Goal: Information Seeking & Learning: Learn about a topic

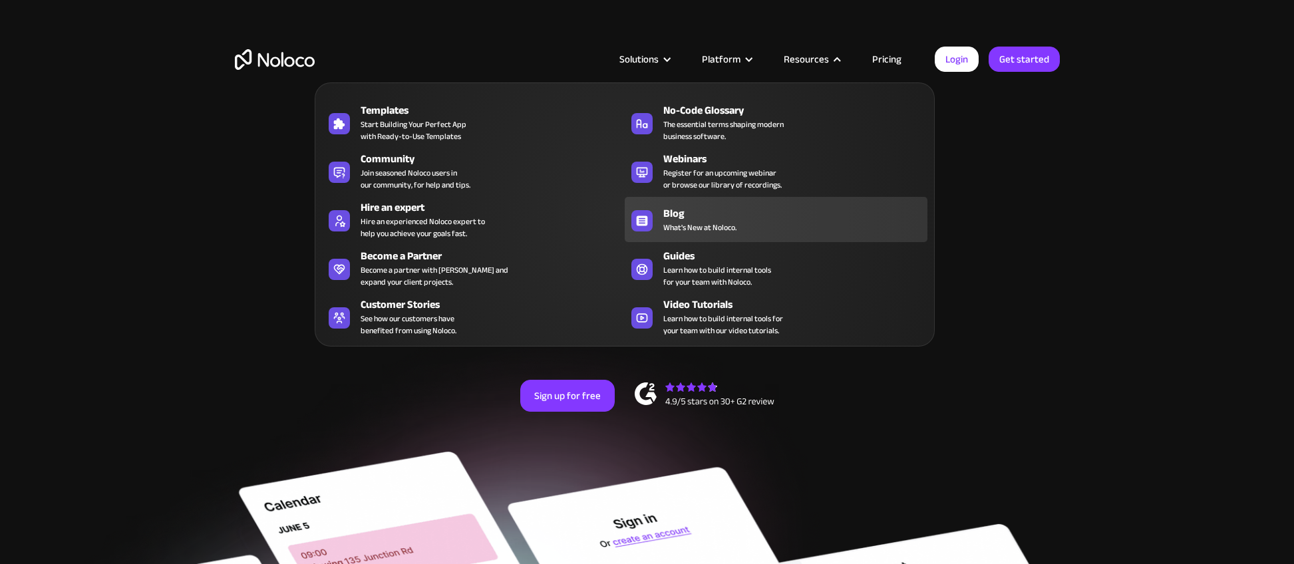
click at [706, 229] on span "What's New at Noloco." at bounding box center [699, 228] width 73 height 12
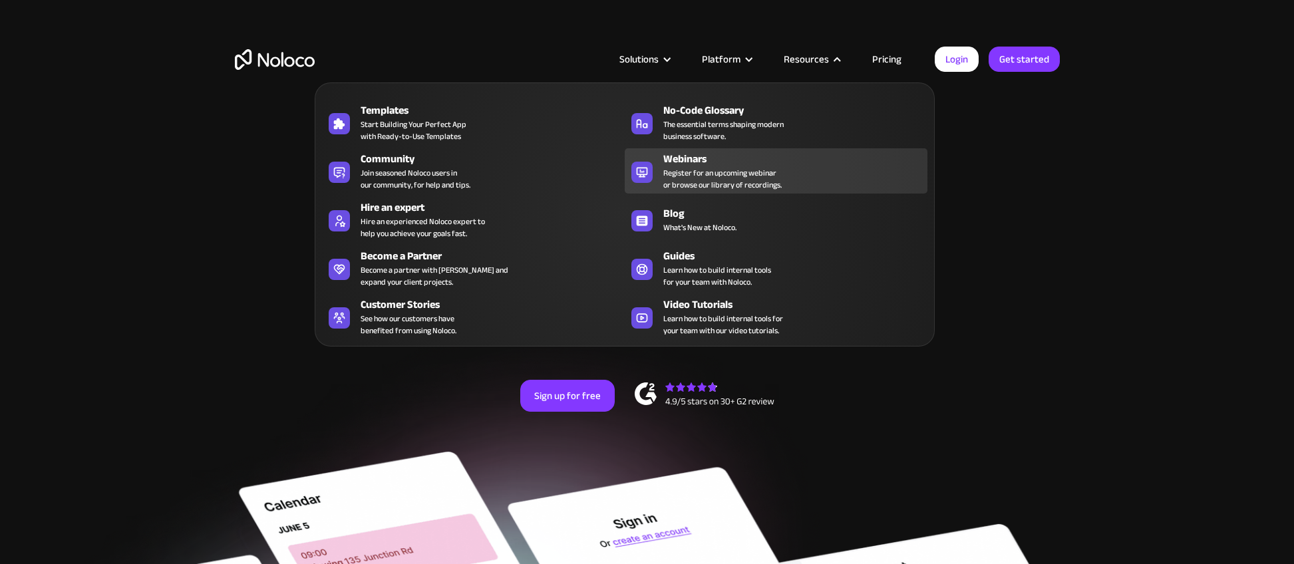
click at [726, 182] on span "Register for an upcoming webinar or browse our library of recordings." at bounding box center [722, 179] width 118 height 24
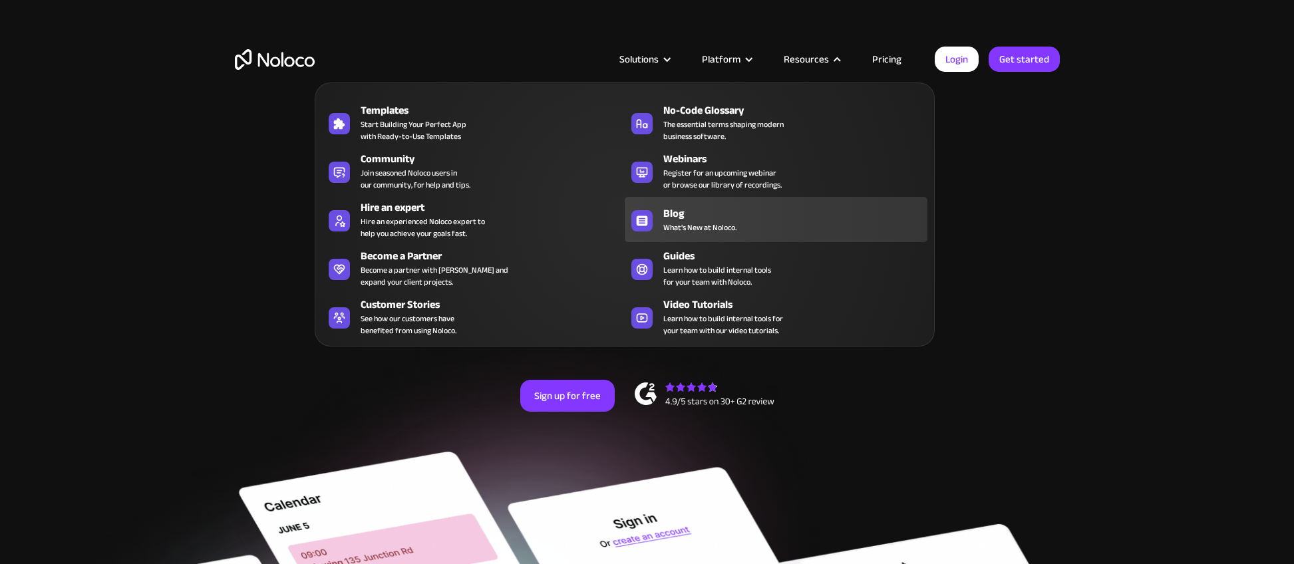
click at [680, 224] on span "What's New at Noloco." at bounding box center [699, 228] width 73 height 12
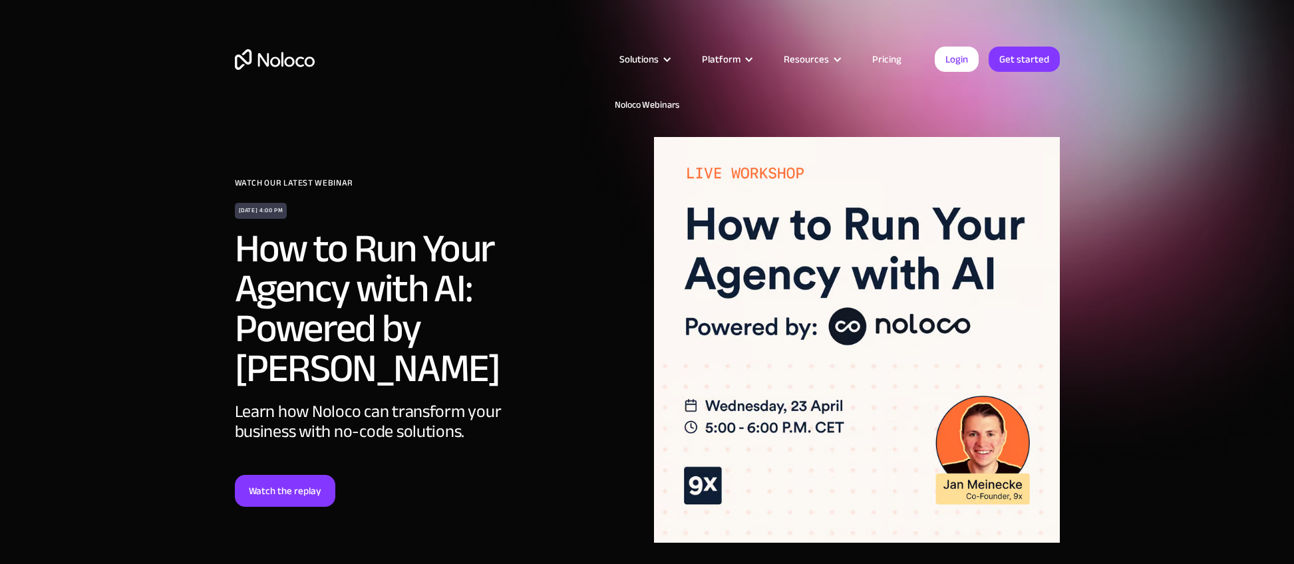
scroll to position [3, 0]
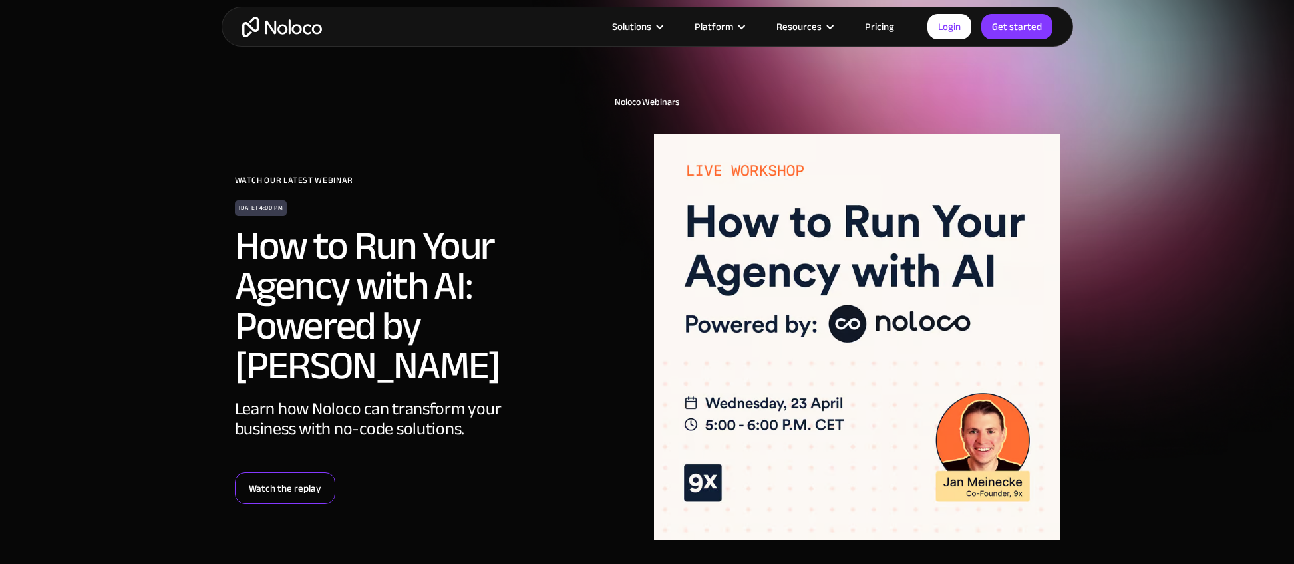
click at [291, 472] on link "Watch the replay" at bounding box center [285, 488] width 100 height 32
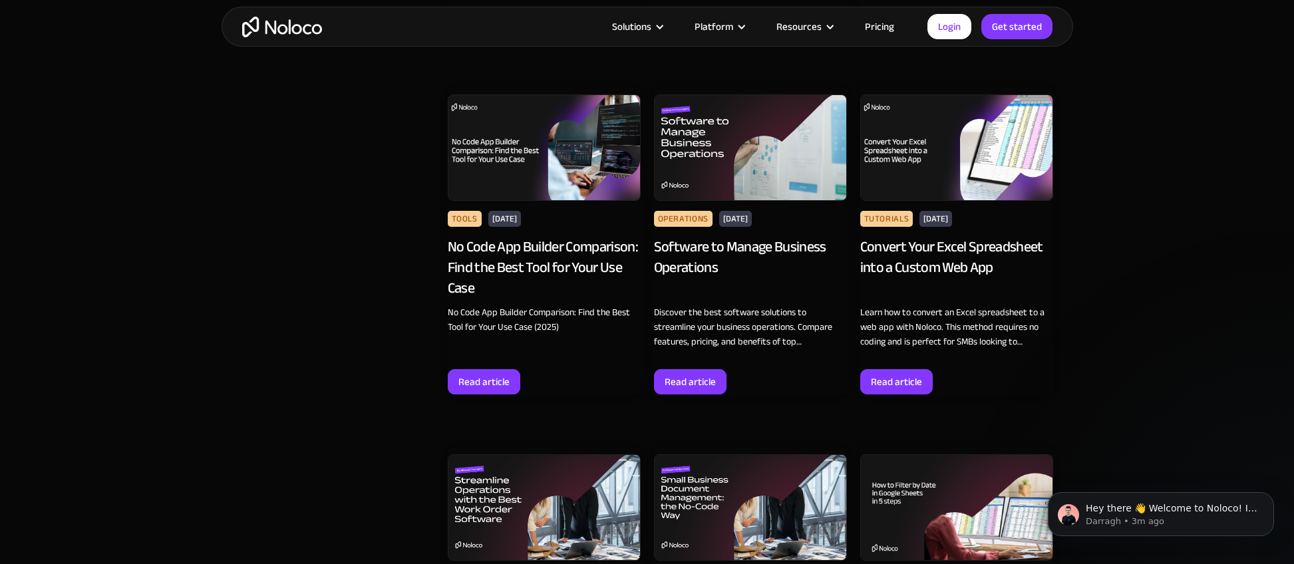
scroll to position [1849, 0]
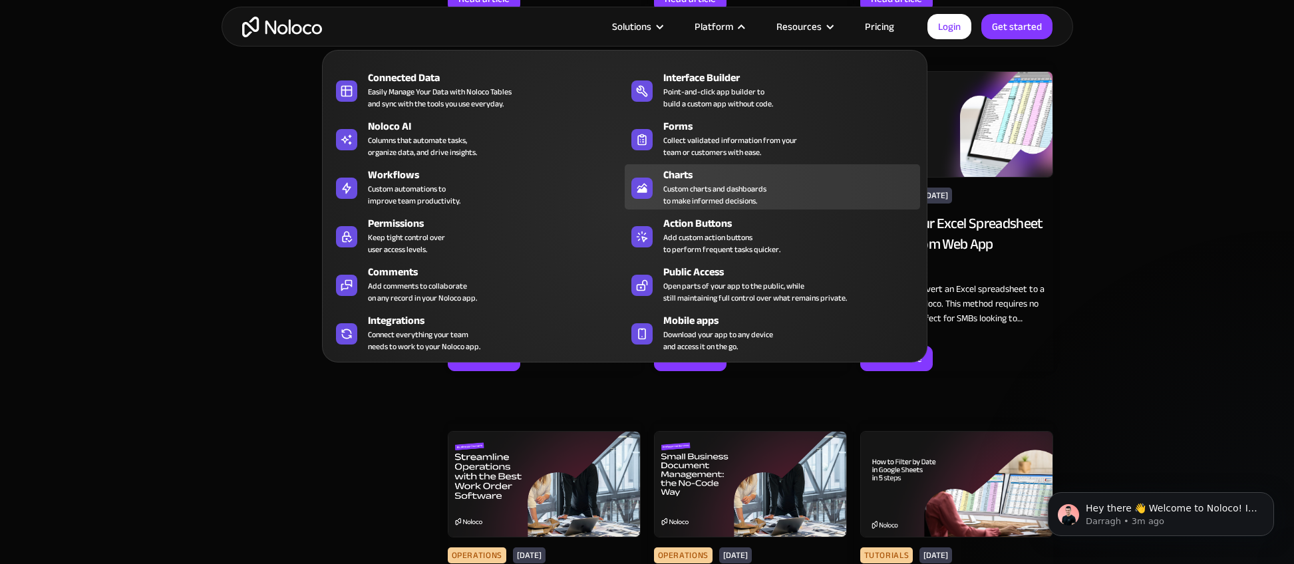
click at [717, 174] on div "Charts" at bounding box center [794, 175] width 263 height 16
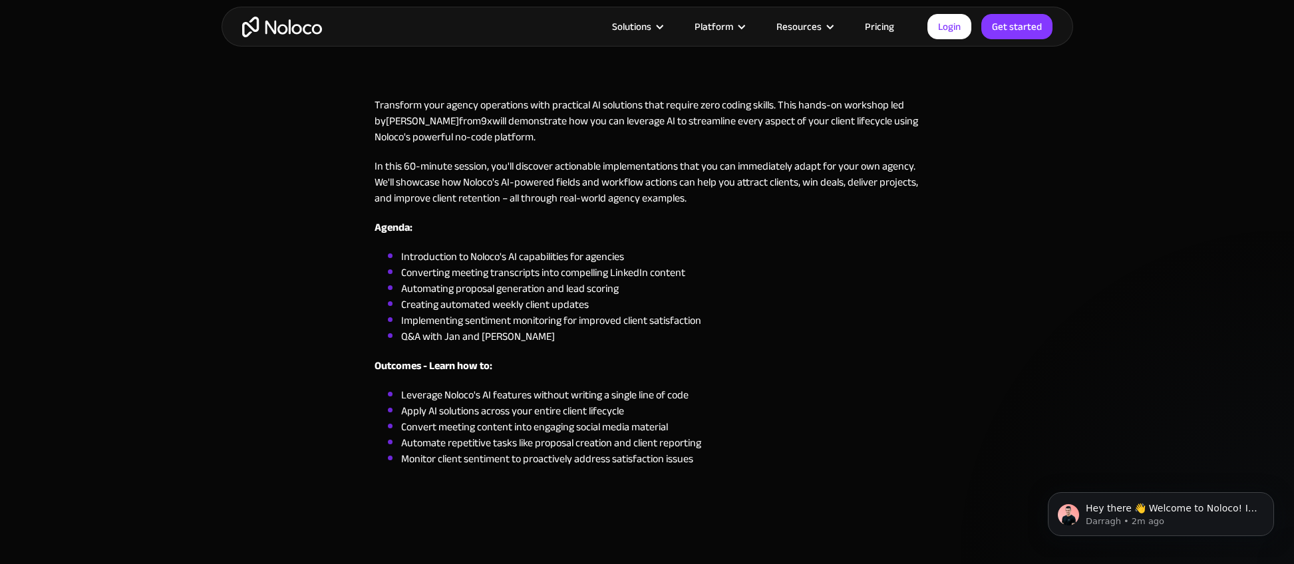
scroll to position [475, 0]
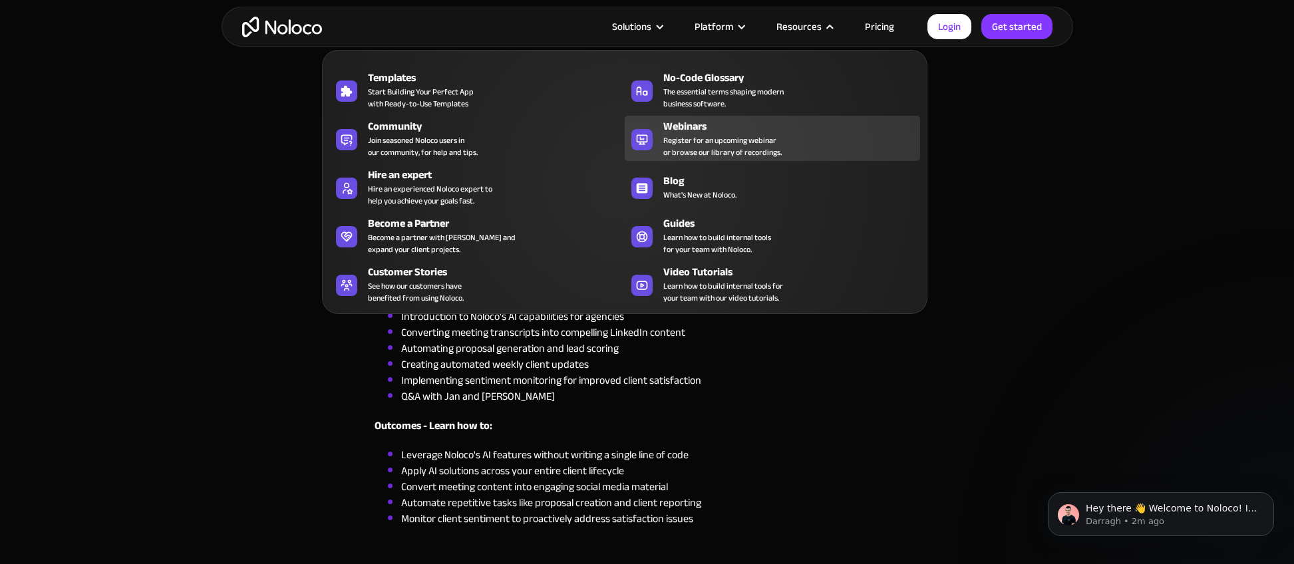
click at [692, 136] on span "Register for an upcoming webinar or browse our library of recordings." at bounding box center [722, 146] width 118 height 24
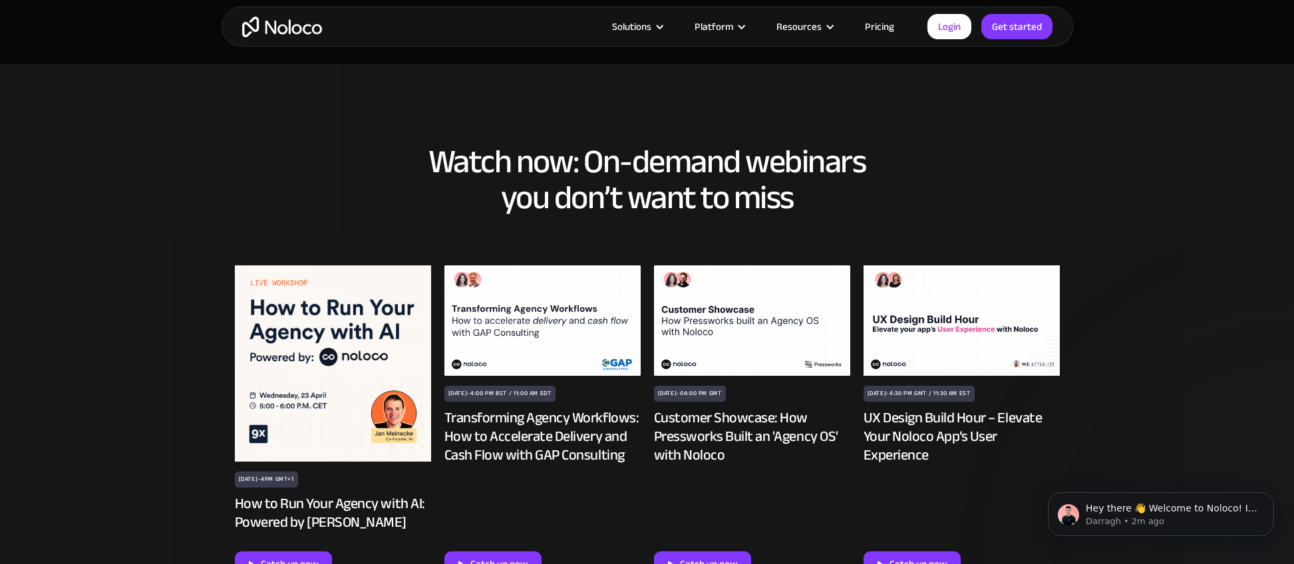
click at [913, 426] on div "UX Design Build Hour – Elevate Your Noloco App’s User Experience" at bounding box center [961, 436] width 196 height 56
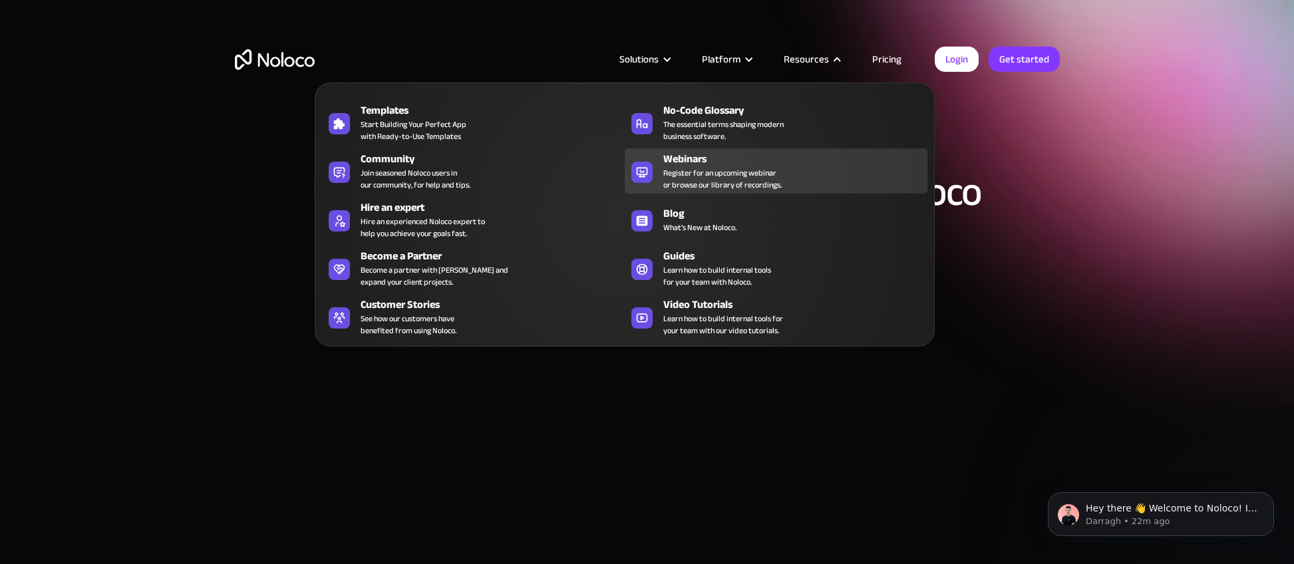
click at [692, 160] on div "Webinars" at bounding box center [798, 159] width 270 height 16
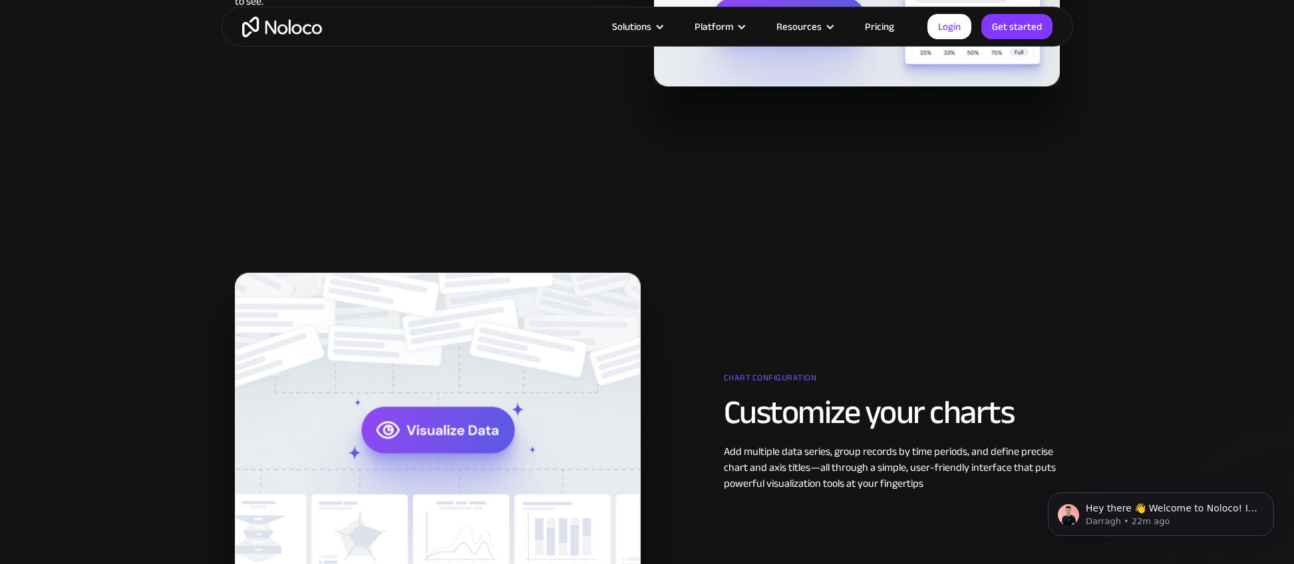
scroll to position [1224, 0]
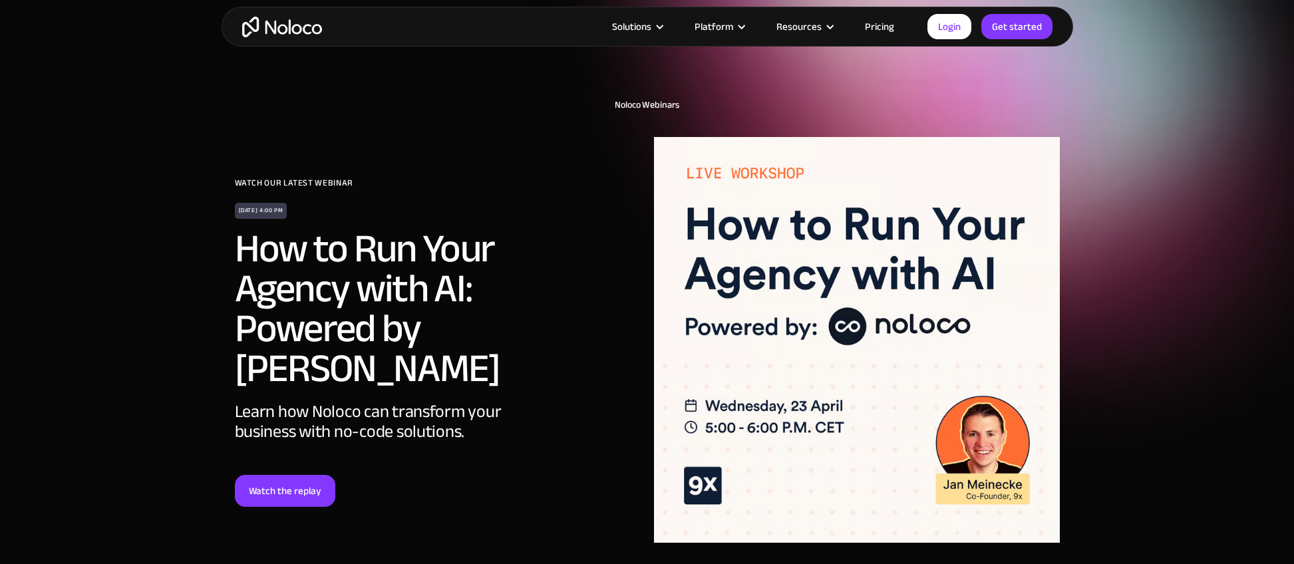
scroll to position [288, 0]
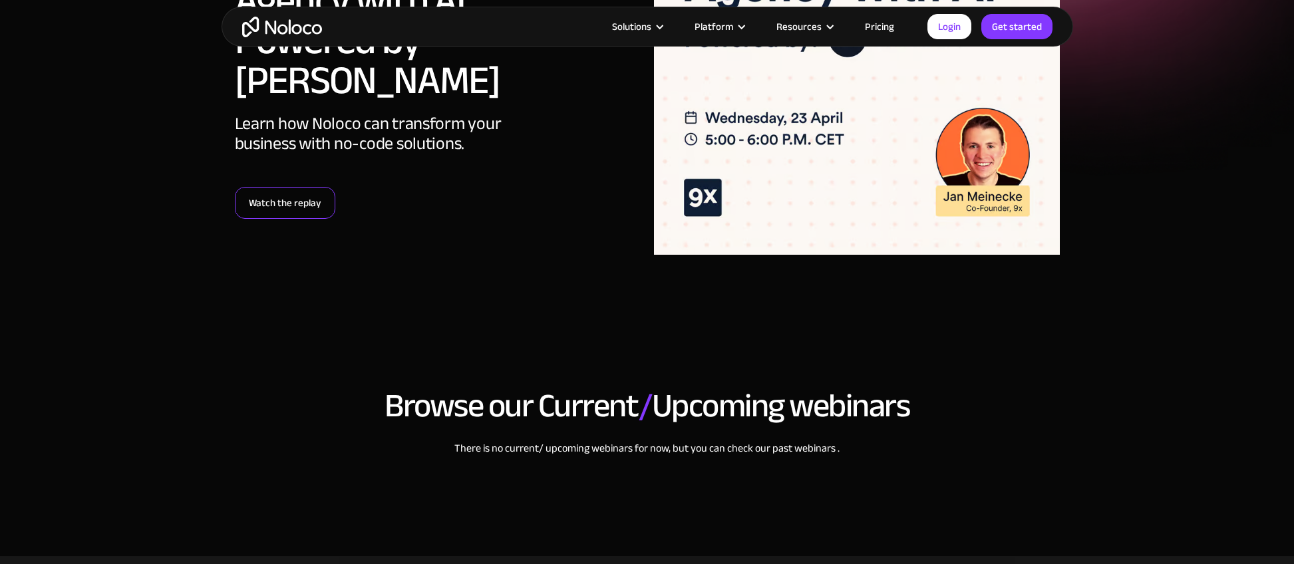
click at [277, 187] on link "Watch the replay" at bounding box center [285, 203] width 100 height 32
